Goal: Navigation & Orientation: Understand site structure

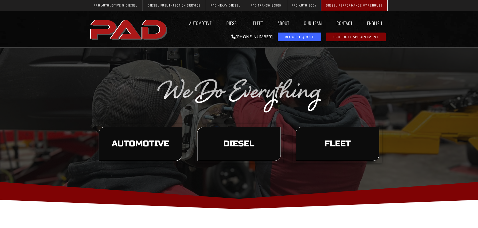
click at [353, 4] on span "Diesel Performance Warehouse" at bounding box center [354, 5] width 57 height 3
click at [234, 25] on link "Diesel" at bounding box center [232, 23] width 22 height 12
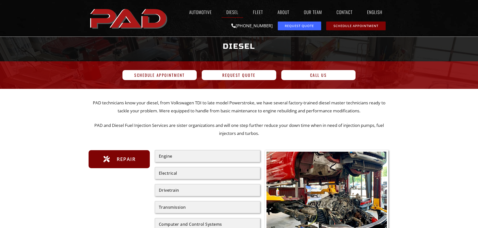
scroll to position [25, 0]
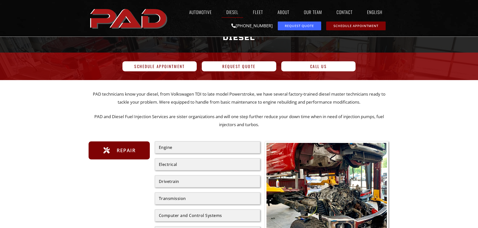
click at [173, 181] on div "Drivetrain" at bounding box center [207, 182] width 97 height 4
click at [174, 186] on div "Drivetrain" at bounding box center [207, 182] width 105 height 12
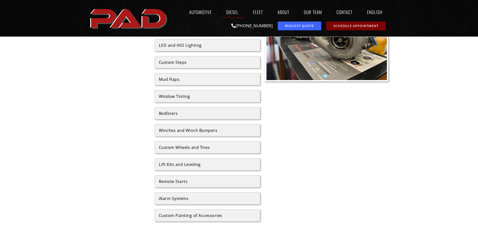
scroll to position [677, 0]
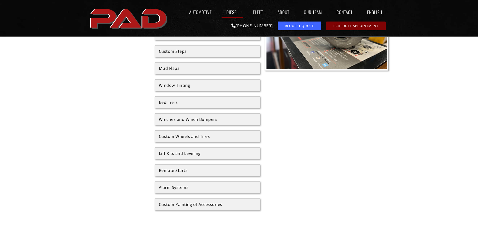
click at [169, 152] on div "Lift Kits and Leveling" at bounding box center [207, 154] width 97 height 4
click at [172, 153] on div "Lift Kits and Leveling" at bounding box center [207, 154] width 97 height 4
click at [174, 155] on div "Lift Kits and Leveling" at bounding box center [207, 154] width 97 height 4
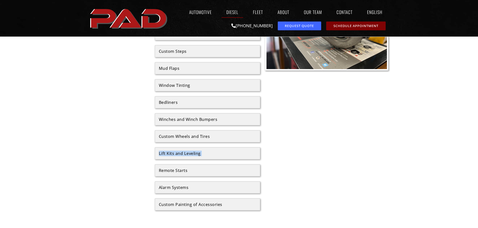
click at [174, 155] on div "Lift Kits and Leveling" at bounding box center [207, 154] width 97 height 4
click at [202, 14] on link "Automotive" at bounding box center [200, 12] width 32 height 12
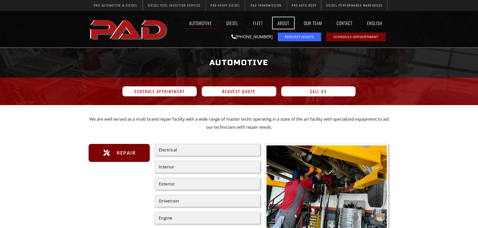
click at [283, 21] on link "About" at bounding box center [282, 23] width 21 height 12
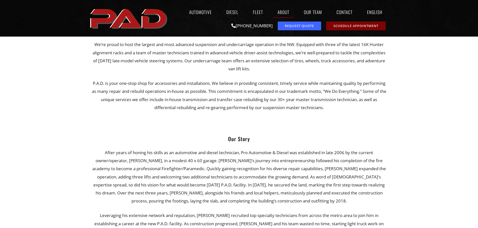
scroll to position [125, 0]
